Goal: Information Seeking & Learning: Understand process/instructions

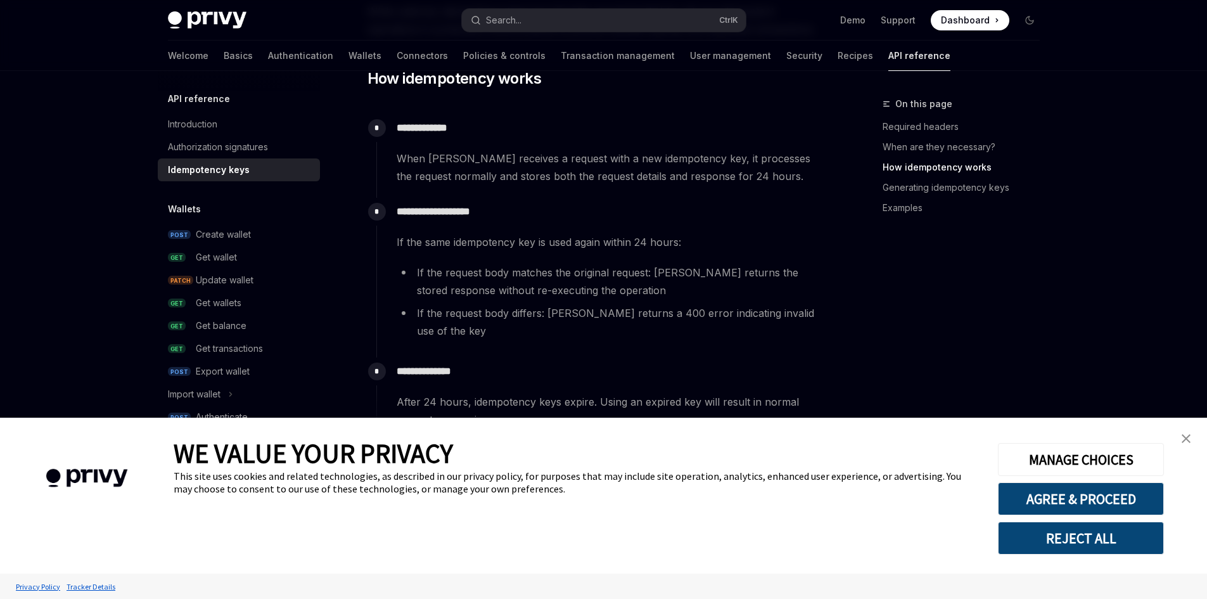
scroll to position [570, 0]
drag, startPoint x: 464, startPoint y: 177, endPoint x: 573, endPoint y: 177, distance: 108.3
click at [570, 177] on span "When [PERSON_NAME] receives a request with a new idempotency key, it processes …" at bounding box center [610, 166] width 427 height 35
click at [611, 177] on span "When [PERSON_NAME] receives a request with a new idempotency key, it processes …" at bounding box center [610, 166] width 427 height 35
drag, startPoint x: 489, startPoint y: 239, endPoint x: 582, endPoint y: 238, distance: 93.1
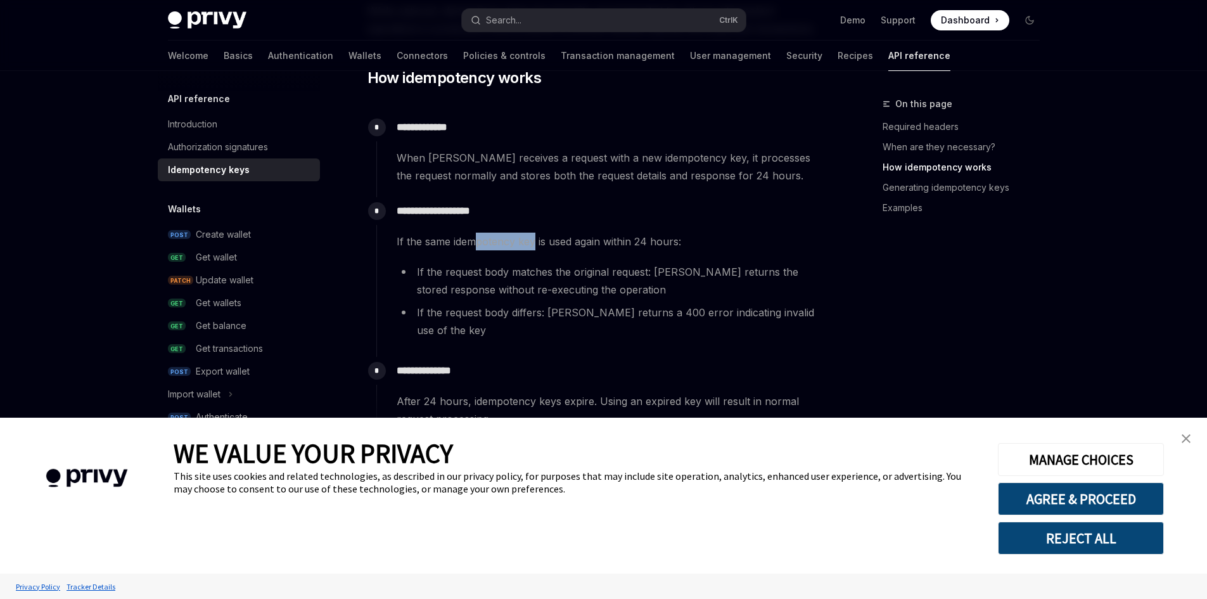
click at [538, 238] on span "If the same idempotency key is used again within 24 hours:" at bounding box center [610, 241] width 427 height 18
click at [582, 238] on span "If the same idempotency key is used again within 24 hours:" at bounding box center [610, 241] width 427 height 18
drag, startPoint x: 507, startPoint y: 271, endPoint x: 566, endPoint y: 271, distance: 59.5
click at [547, 271] on li "If the request body matches the original request: [PERSON_NAME] returns the sto…" at bounding box center [610, 280] width 427 height 35
click at [566, 271] on li "If the request body matches the original request: [PERSON_NAME] returns the sto…" at bounding box center [610, 280] width 427 height 35
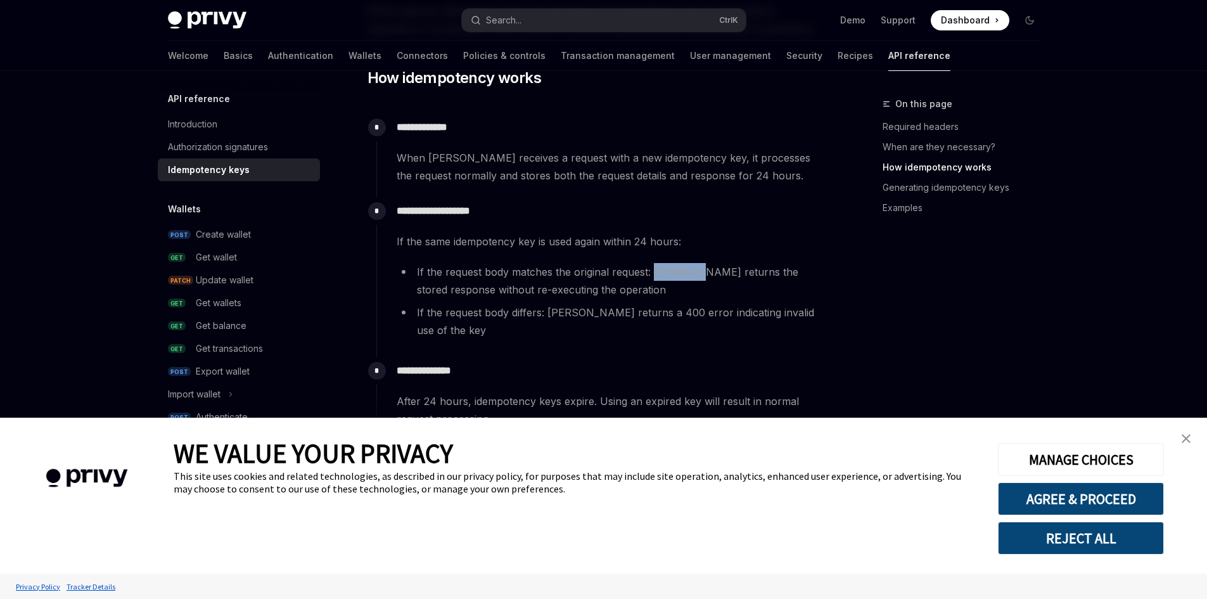
drag, startPoint x: 654, startPoint y: 272, endPoint x: 710, endPoint y: 272, distance: 55.7
click at [697, 272] on li "If the request body matches the original request: [PERSON_NAME] returns the sto…" at bounding box center [610, 280] width 427 height 35
click at [710, 272] on li "If the request body matches the original request: [PERSON_NAME] returns the sto…" at bounding box center [610, 280] width 427 height 35
click at [585, 285] on li "If the request body matches the original request: [PERSON_NAME] returns the sto…" at bounding box center [610, 280] width 427 height 35
click at [611, 284] on li "If the request body matches the original request: [PERSON_NAME] returns the sto…" at bounding box center [610, 280] width 427 height 35
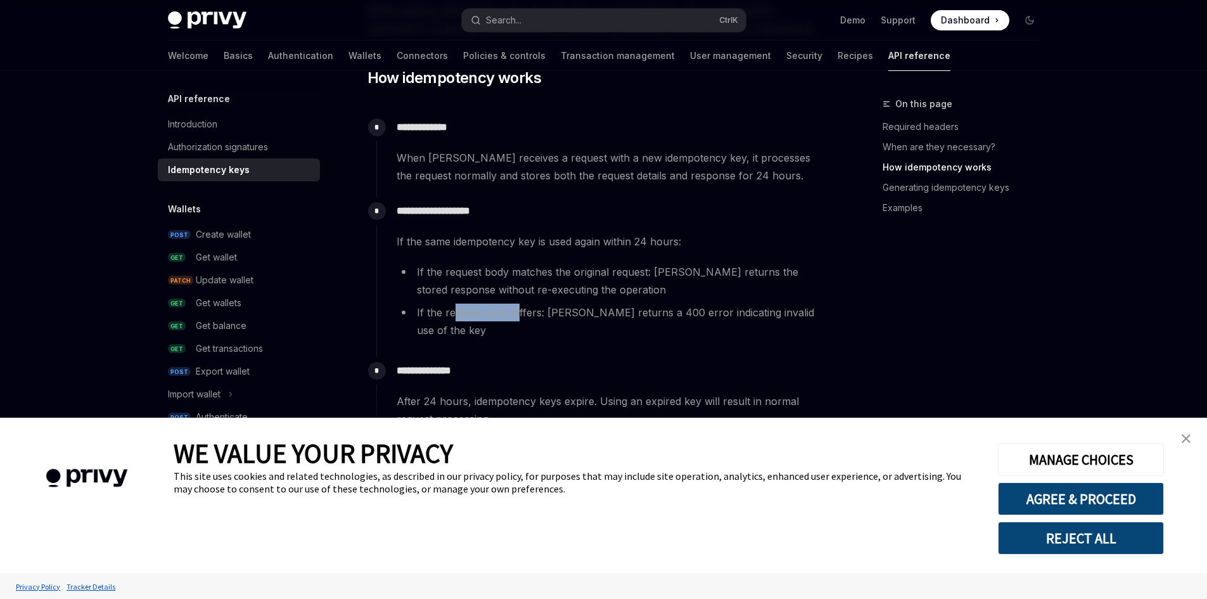
click at [530, 311] on li "If the request body differs: [PERSON_NAME] returns a 400 error indicating inval…" at bounding box center [610, 320] width 427 height 35
click at [573, 310] on li "If the request body differs: [PERSON_NAME] returns a 400 error indicating inval…" at bounding box center [610, 320] width 427 height 35
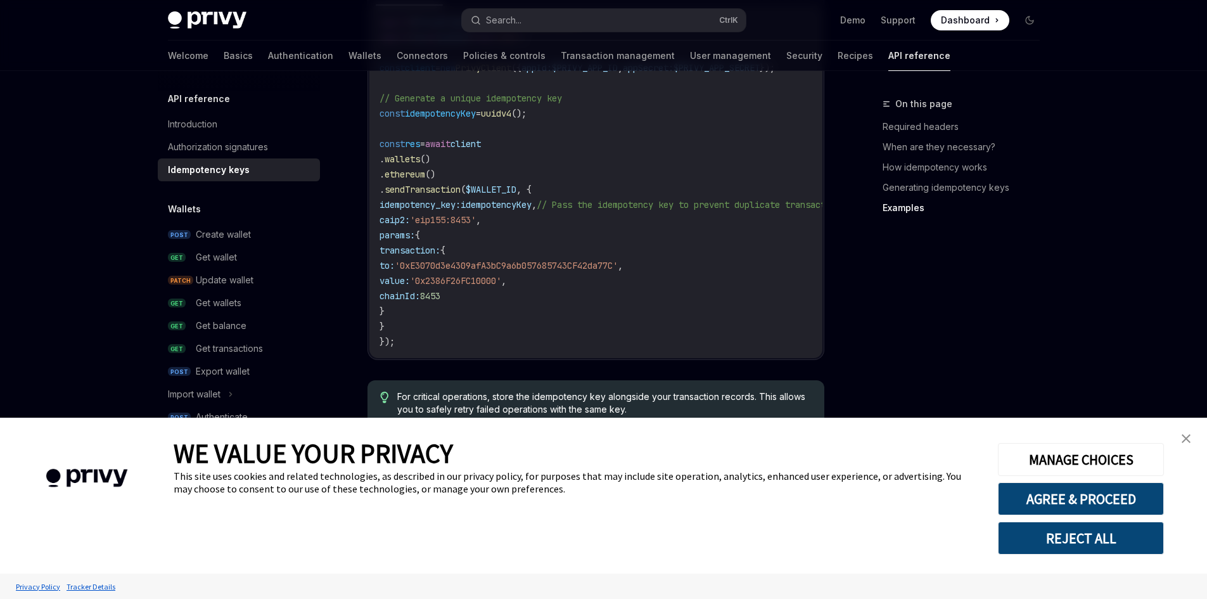
scroll to position [1384, 0]
